Goal: Information Seeking & Learning: Learn about a topic

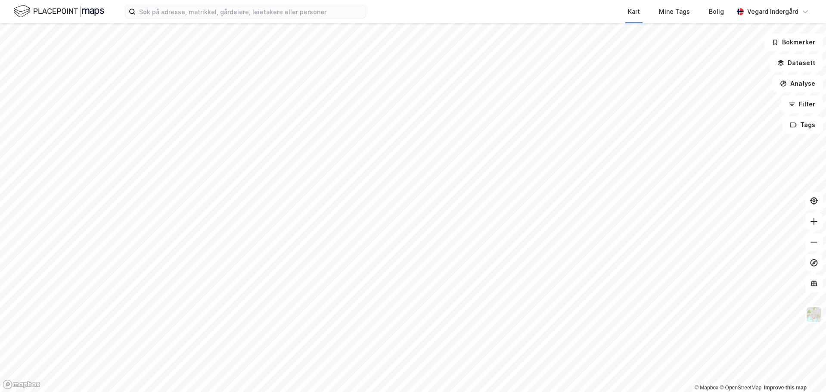
click at [397, 392] on html "Kart Mine Tags Bolig [PERSON_NAME] © Mapbox © OpenStreetMap Improve this map Bo…" at bounding box center [413, 196] width 826 height 392
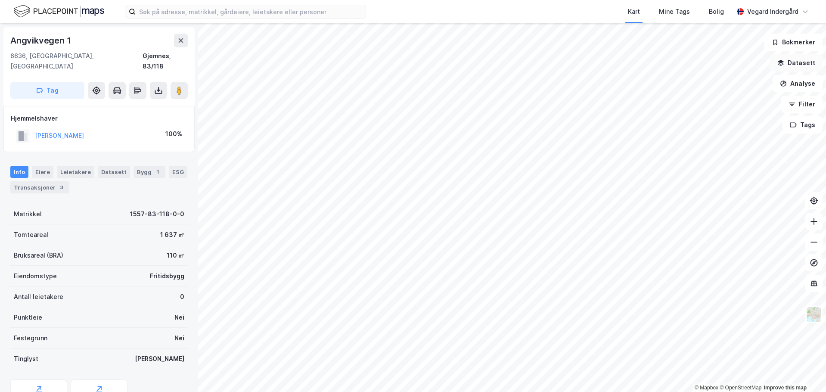
click at [805, 62] on button "Datasett" at bounding box center [796, 62] width 53 height 17
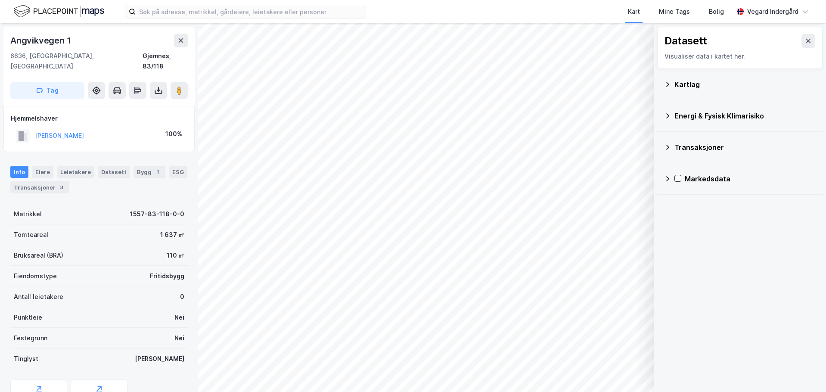
click at [669, 116] on icon at bounding box center [668, 115] width 3 height 5
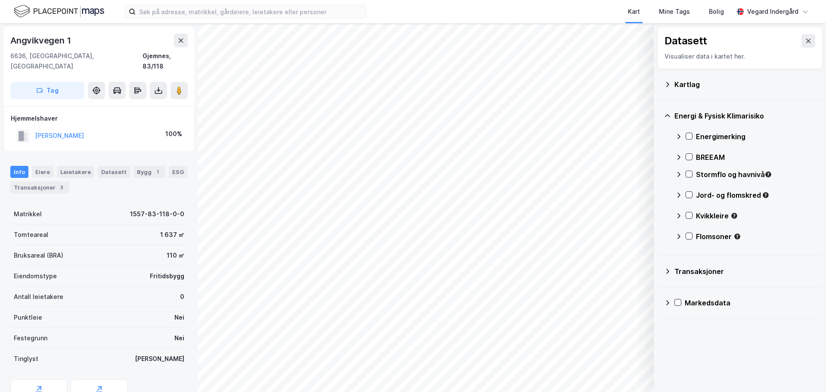
click at [681, 137] on icon at bounding box center [679, 136] width 7 height 7
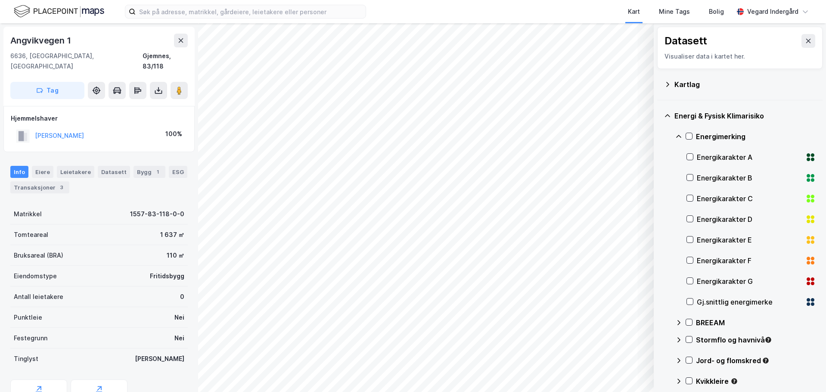
click at [681, 137] on icon at bounding box center [678, 136] width 5 height 3
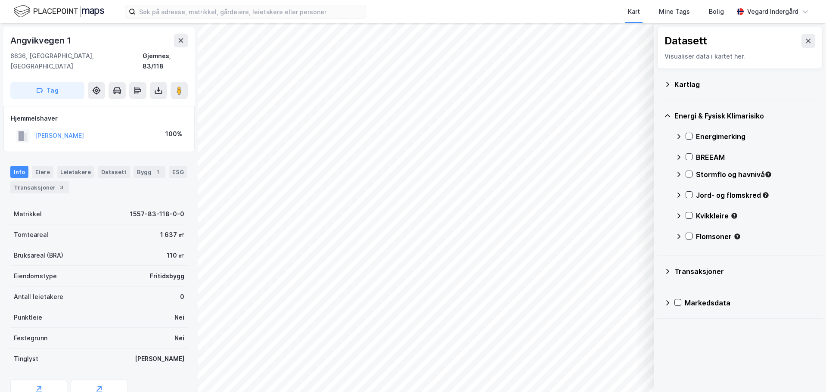
click at [671, 87] on div "Kartlag" at bounding box center [740, 84] width 152 height 21
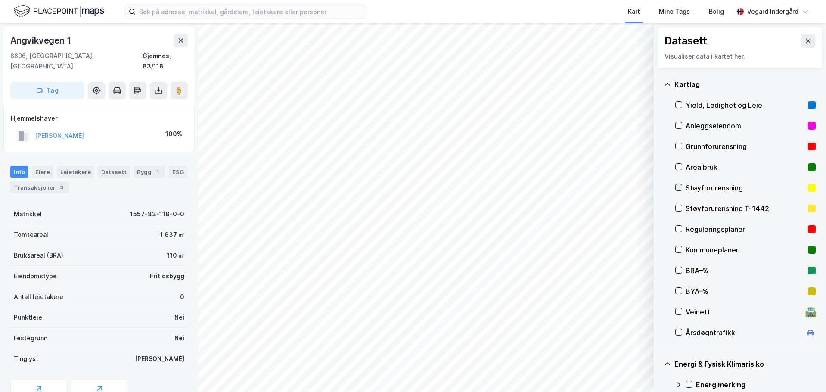
click at [679, 186] on icon at bounding box center [679, 187] width 6 height 6
drag, startPoint x: 680, startPoint y: 206, endPoint x: 678, endPoint y: 200, distance: 6.3
click at [680, 207] on icon at bounding box center [679, 208] width 6 height 6
click at [679, 186] on icon at bounding box center [679, 187] width 6 height 6
click at [808, 211] on rect at bounding box center [812, 209] width 8 height 8
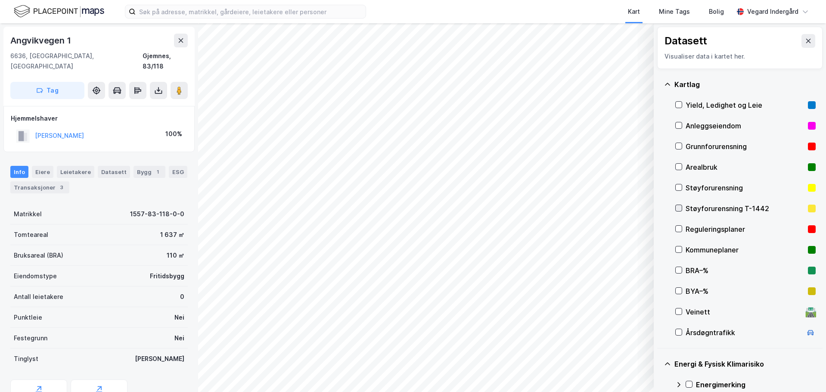
click at [679, 209] on icon at bounding box center [679, 208] width 6 height 6
click at [634, 374] on button "Vis" at bounding box center [610, 370] width 72 height 14
click at [585, 346] on div "Dataset" at bounding box center [571, 347] width 53 height 7
click at [637, 349] on icon at bounding box center [636, 350] width 7 height 7
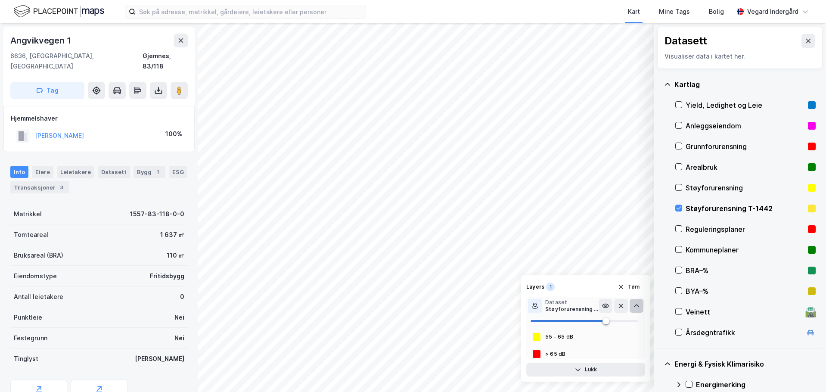
click at [568, 338] on div "55 - 65 dB" at bounding box center [559, 336] width 28 height 7
click at [636, 305] on icon at bounding box center [636, 305] width 7 height 7
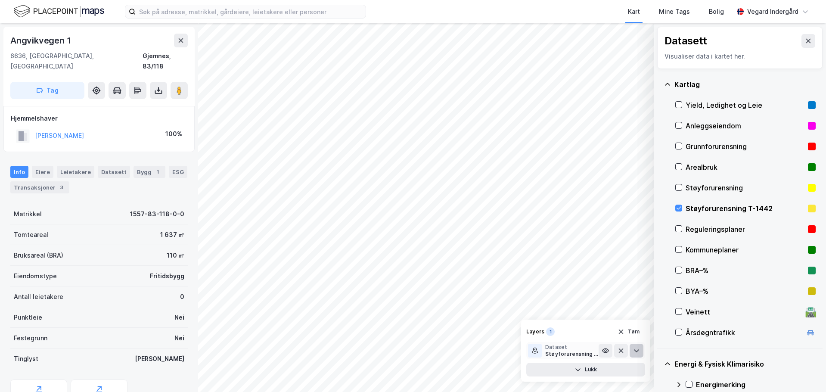
click at [633, 353] on icon at bounding box center [636, 350] width 7 height 7
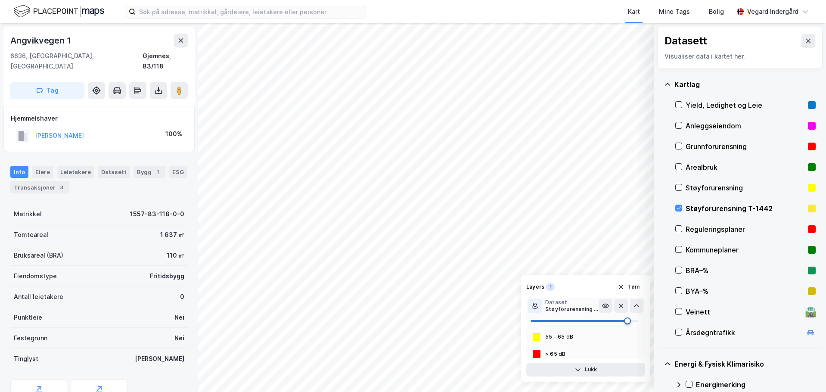
drag, startPoint x: 608, startPoint y: 324, endPoint x: 629, endPoint y: 323, distance: 20.3
click at [629, 323] on span at bounding box center [627, 321] width 7 height 7
type input "67"
drag, startPoint x: 629, startPoint y: 323, endPoint x: 603, endPoint y: 324, distance: 25.4
click at [603, 324] on span at bounding box center [603, 321] width 7 height 7
